Goal: Check status: Check status

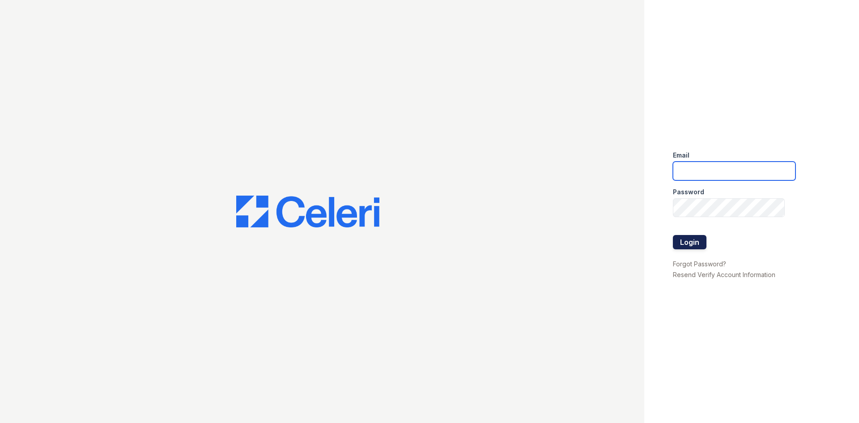
type input "arriveminnetonka@trinity-pm.com"
click at [682, 243] on button "Login" at bounding box center [690, 242] width 34 height 14
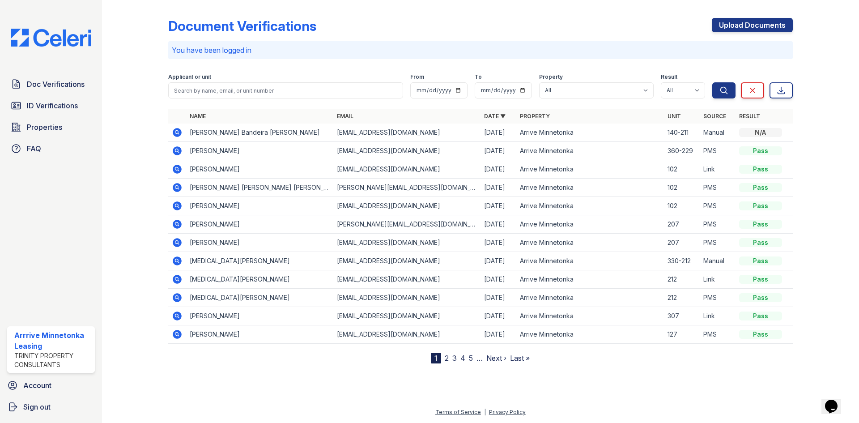
click at [172, 132] on icon at bounding box center [177, 132] width 11 height 11
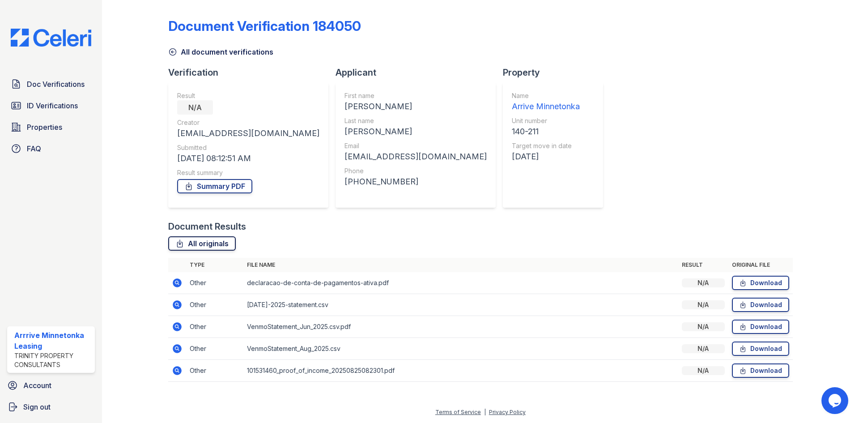
click at [204, 242] on link "All originals" at bounding box center [202, 243] width 68 height 14
click at [179, 350] on icon at bounding box center [177, 348] width 9 height 9
